Goal: Transaction & Acquisition: Purchase product/service

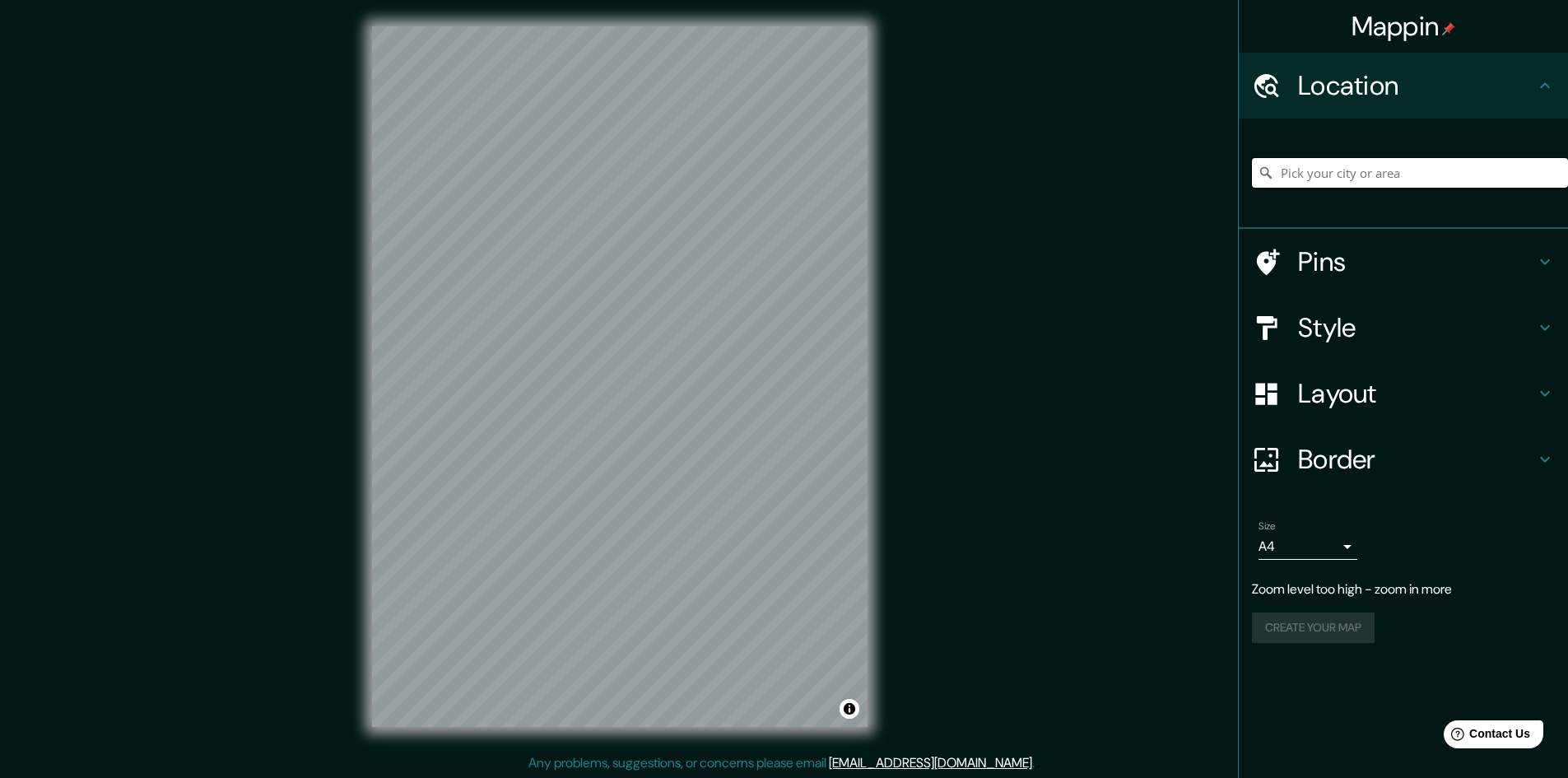
click at [1322, 182] on input "Pick your city or area" at bounding box center [1410, 173] width 316 height 30
click at [1313, 178] on input "[GEOGRAPHIC_DATA]" at bounding box center [1410, 173] width 316 height 30
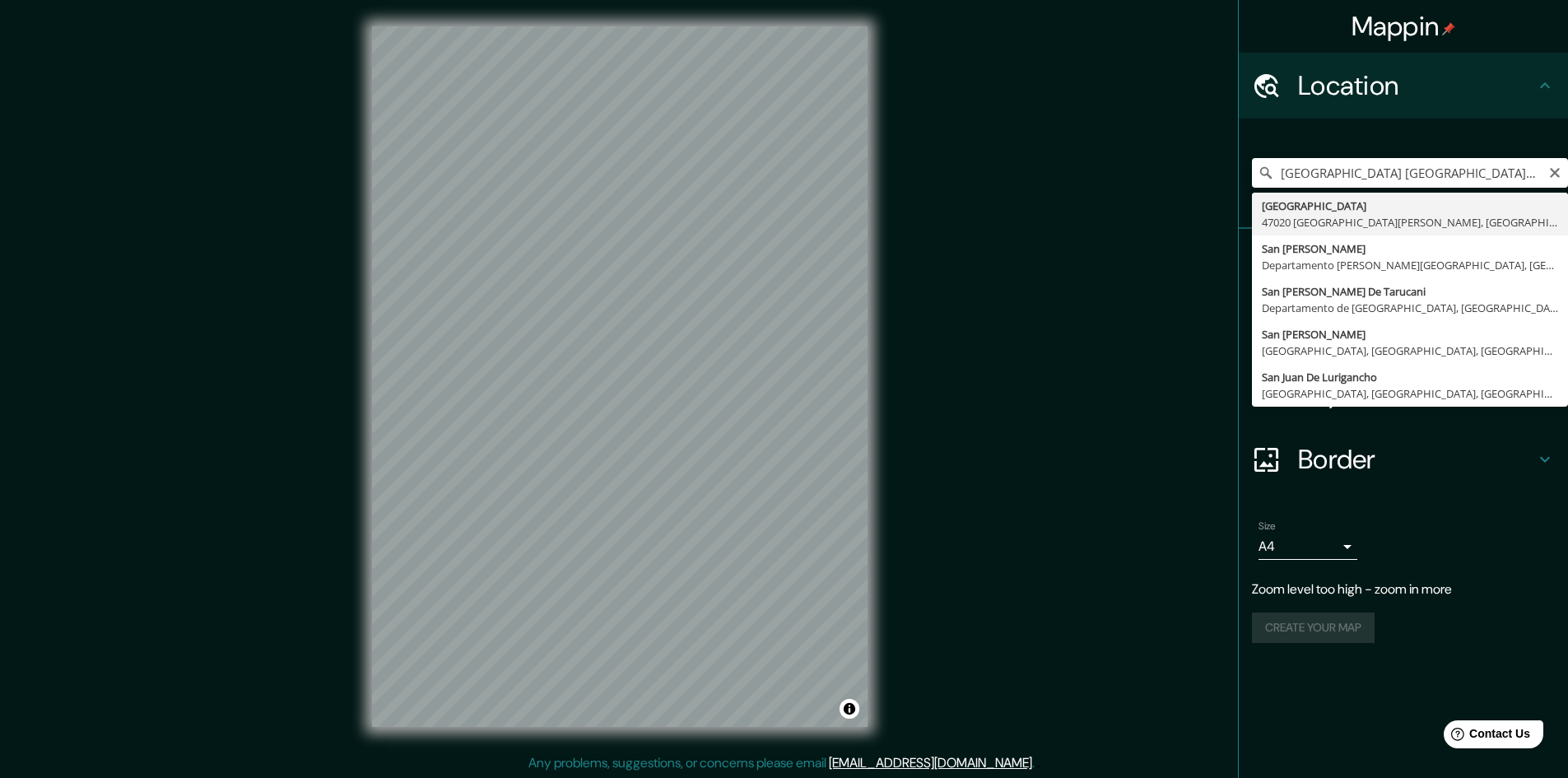
type input "San [PERSON_NAME] De Lurigancho, [GEOGRAPHIC_DATA], [GEOGRAPHIC_DATA], [GEOGRAP…"
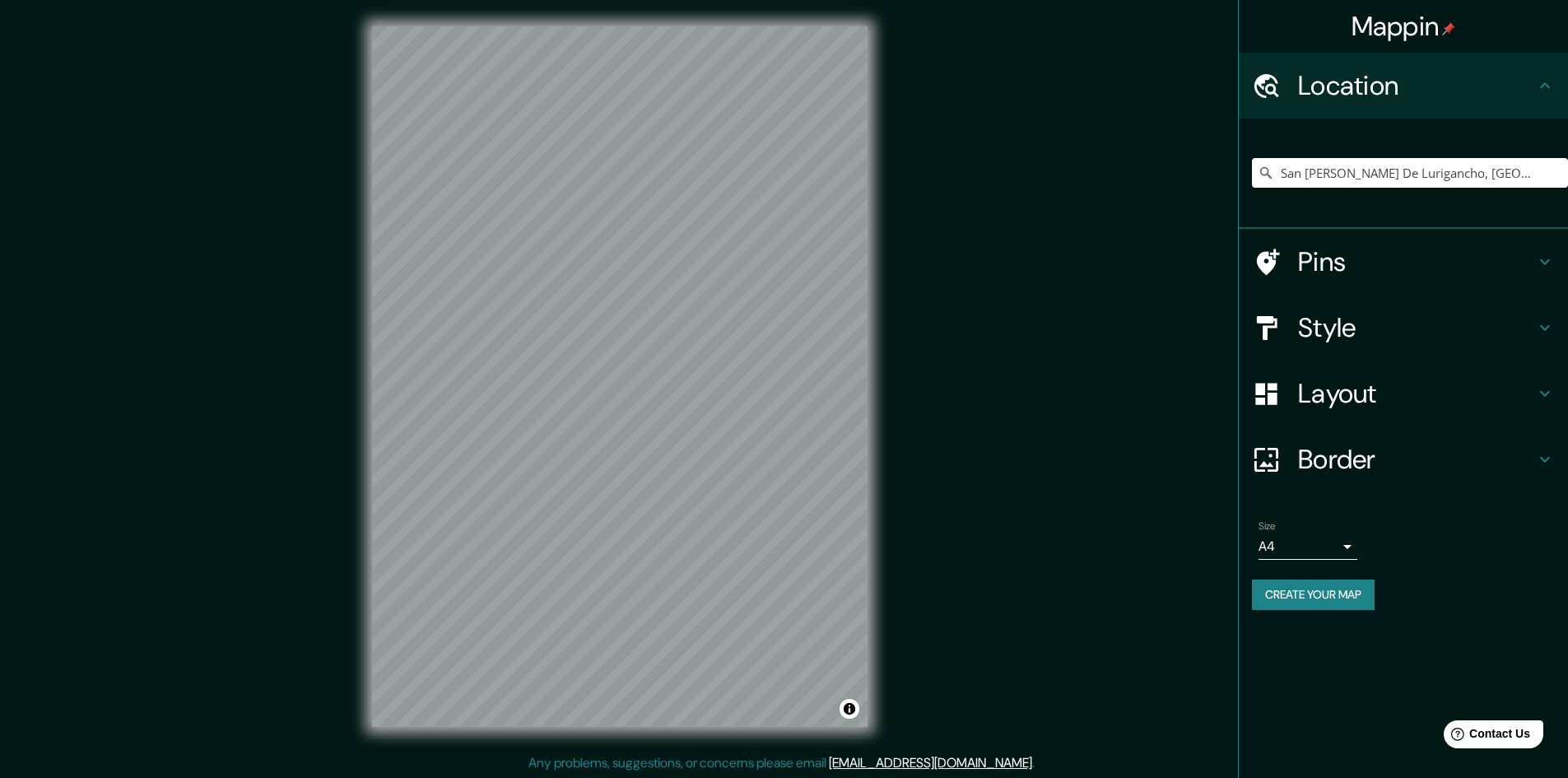
click at [1342, 257] on h4 "Pins" at bounding box center [1416, 261] width 237 height 33
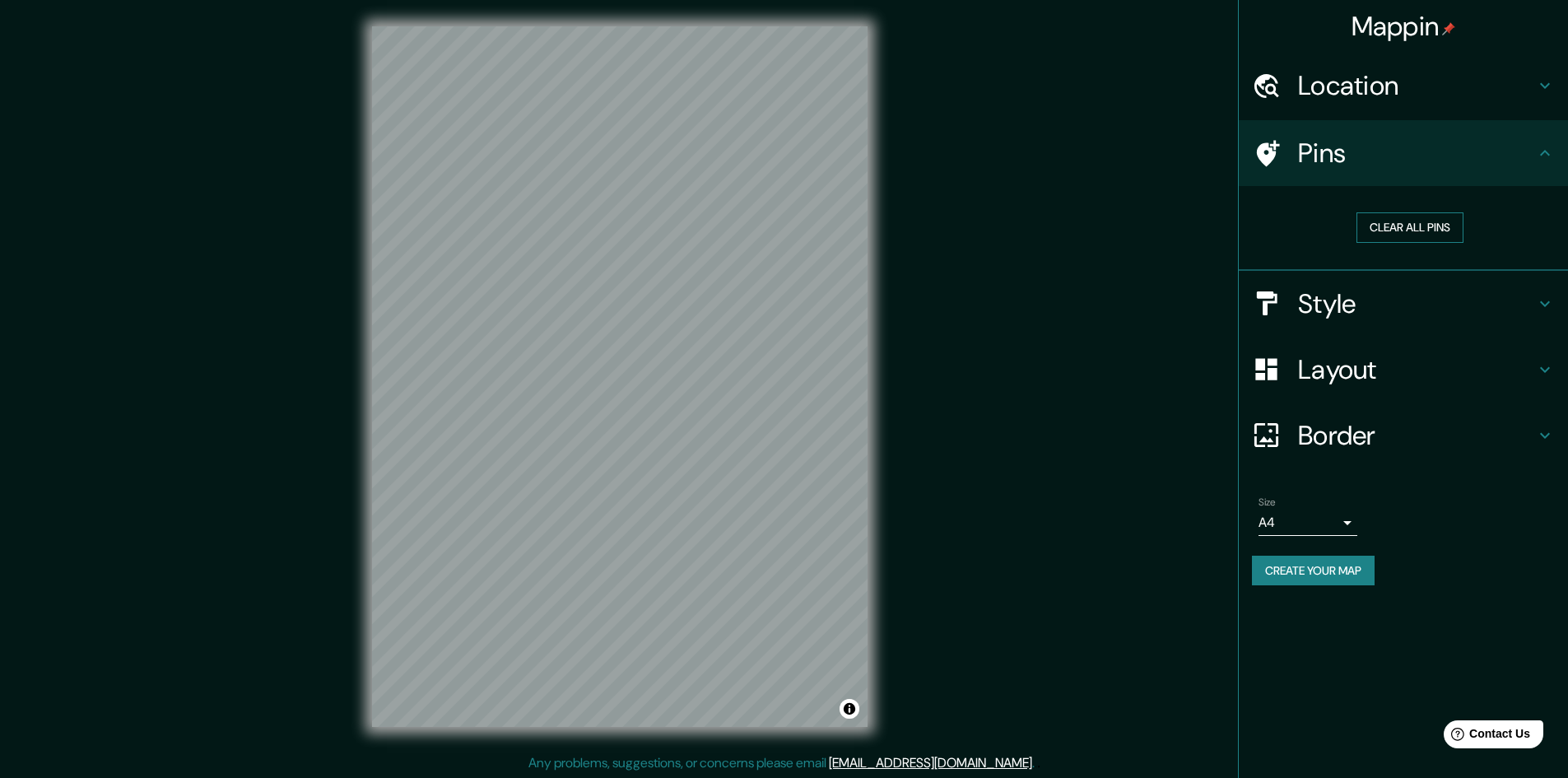
click at [1387, 241] on button "Clear all pins" at bounding box center [1410, 228] width 107 height 31
click at [1383, 238] on button "Clear all pins" at bounding box center [1410, 228] width 107 height 31
click at [1384, 310] on h4 "Style" at bounding box center [1416, 303] width 237 height 33
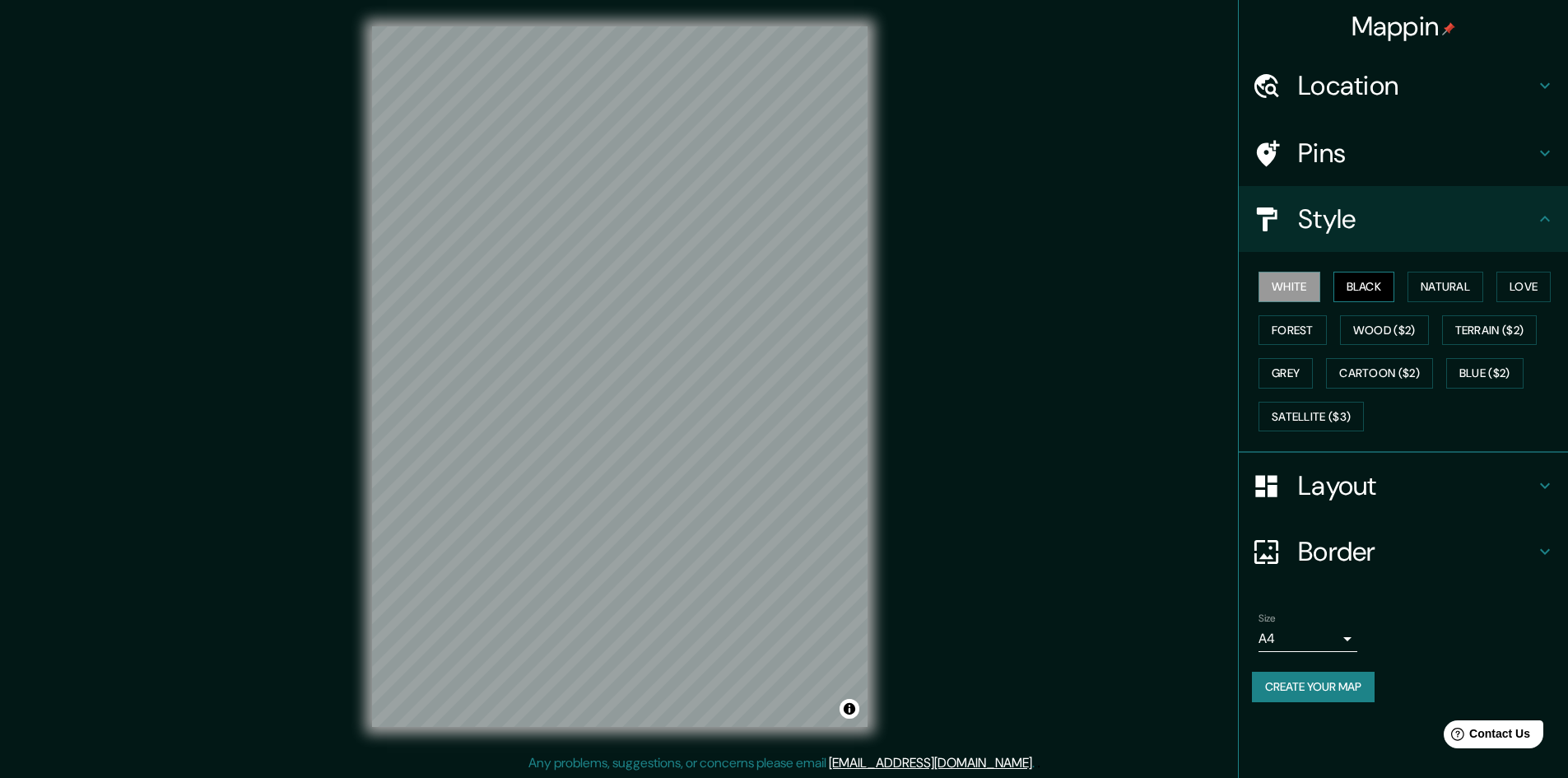
click at [1366, 290] on button "Black" at bounding box center [1364, 286] width 62 height 31
click at [1422, 286] on button "Natural" at bounding box center [1446, 286] width 76 height 31
click at [1533, 290] on button "Love" at bounding box center [1523, 286] width 55 height 31
click at [1284, 305] on div "White Black Natural Love Forest Wood ($2) Terrain ($2) Grey Cartoon ($2) Blue (…" at bounding box center [1410, 352] width 316 height 173
click at [1378, 333] on button "Wood ($2)" at bounding box center [1384, 330] width 88 height 31
